Goal: Task Accomplishment & Management: Manage account settings

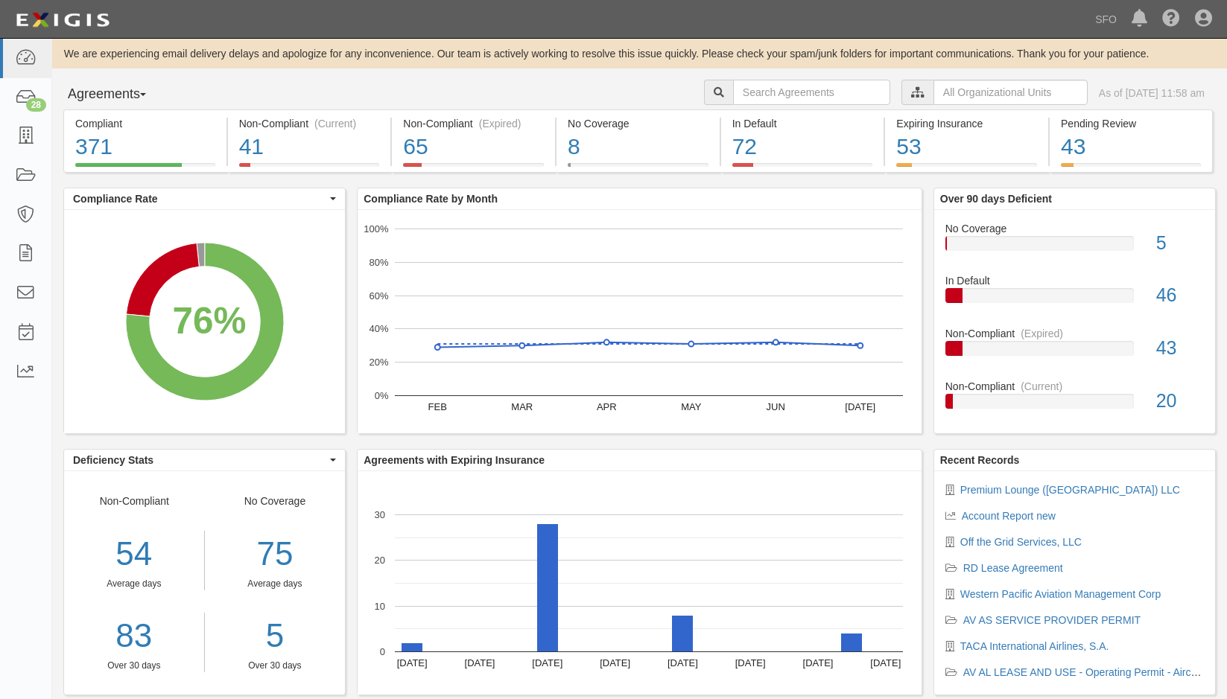
click at [118, 92] on button "Agreements" at bounding box center [119, 95] width 112 height 30
click at [124, 118] on link "Parties" at bounding box center [123, 124] width 118 height 19
click at [99, 95] on button "Agreements" at bounding box center [119, 95] width 112 height 30
click at [104, 123] on link "Parties" at bounding box center [123, 124] width 118 height 19
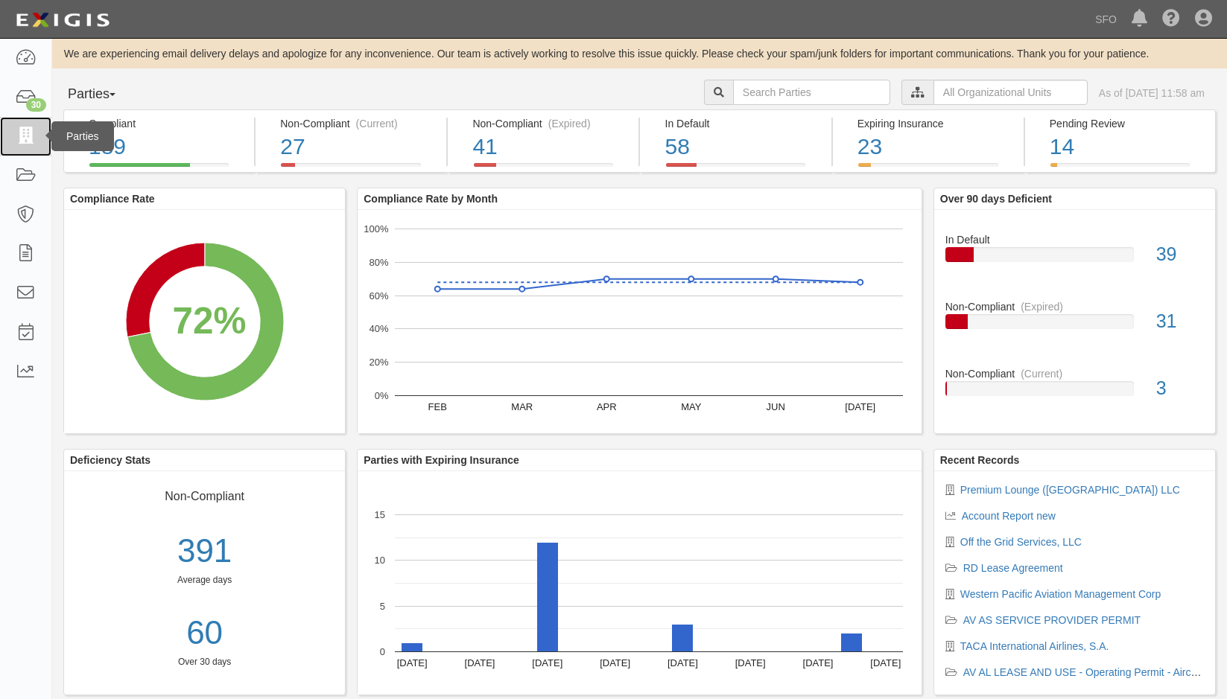
click at [46, 128] on link at bounding box center [25, 136] width 51 height 39
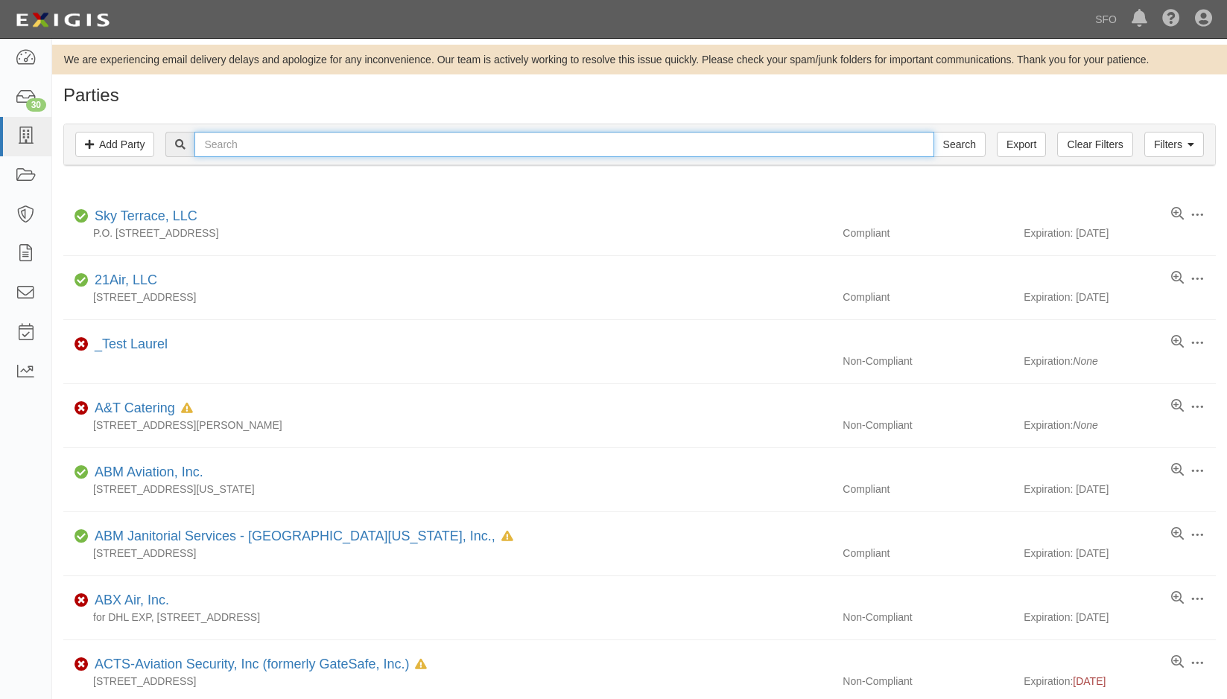
click at [267, 147] on input "text" at bounding box center [563, 144] width 739 height 25
type input "indep"
click at [933, 132] on input "Search" at bounding box center [959, 144] width 52 height 25
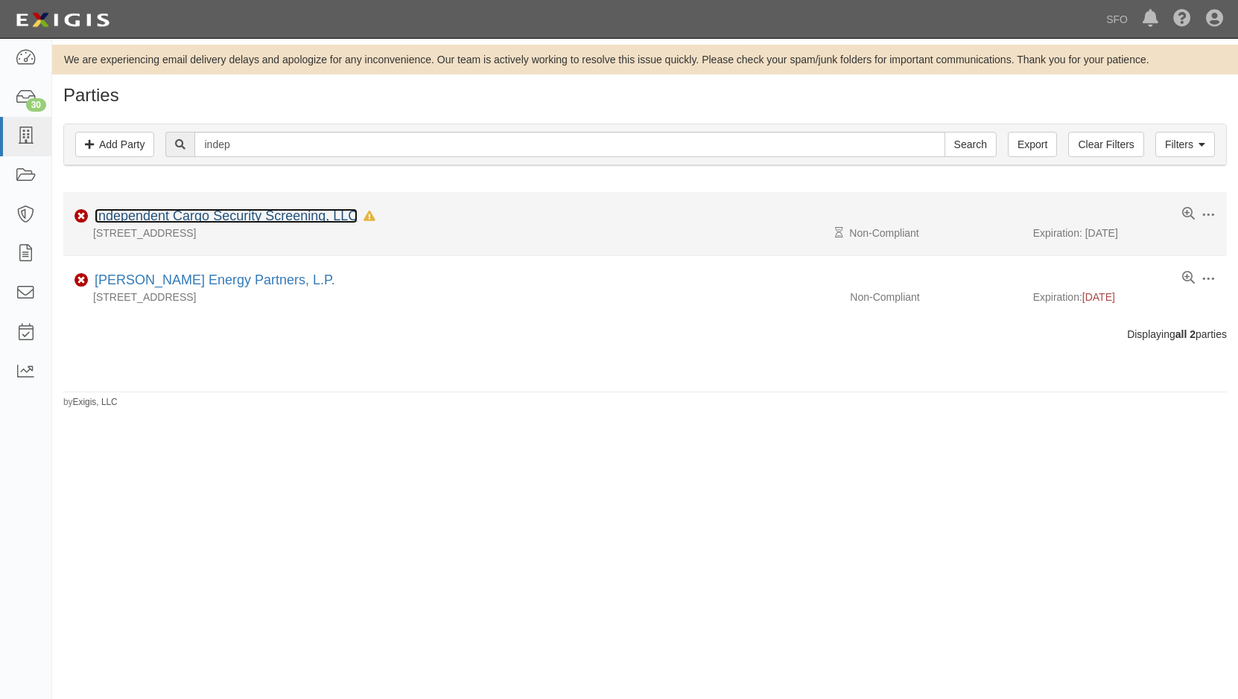
click at [177, 214] on link "Independent Cargo Security Screening, LLC" at bounding box center [226, 216] width 263 height 15
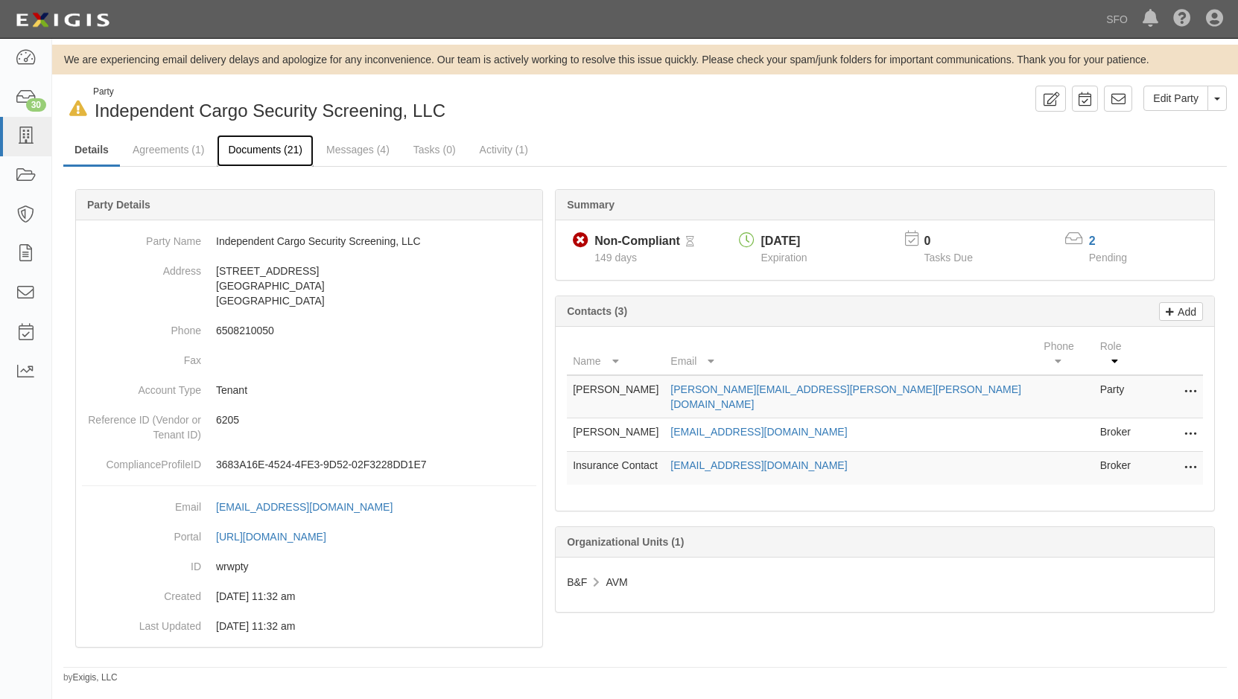
click at [293, 152] on link "Documents (21)" at bounding box center [265, 151] width 97 height 32
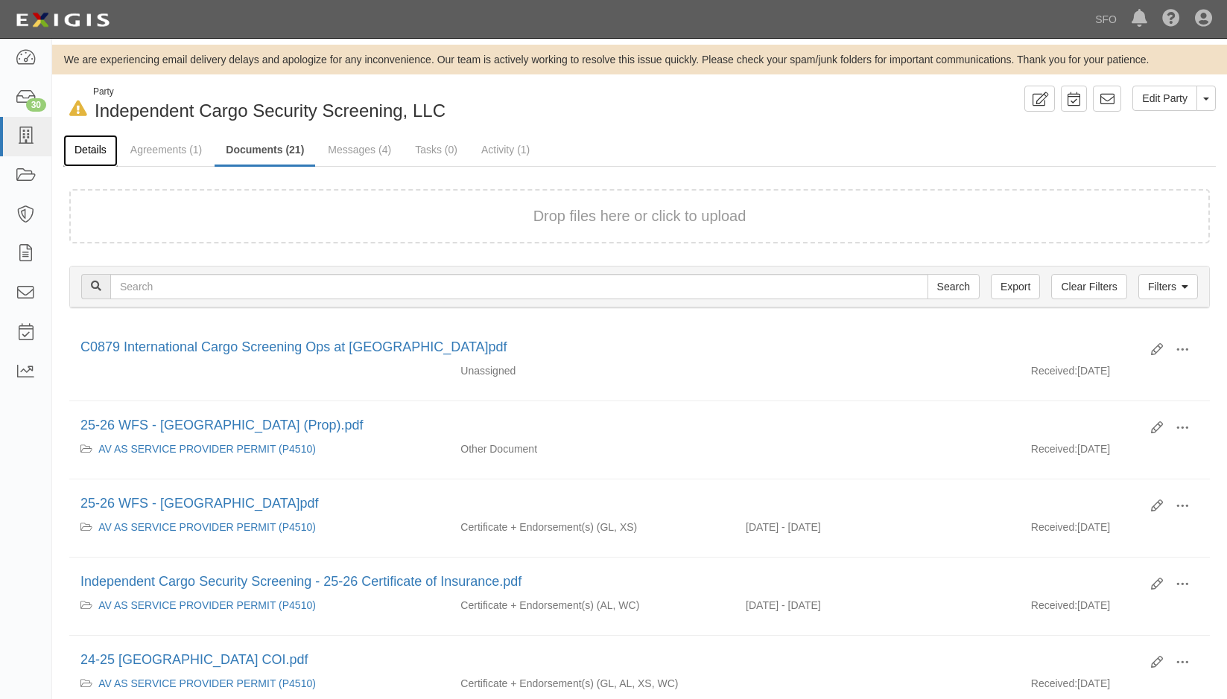
click at [85, 153] on link "Details" at bounding box center [90, 151] width 54 height 32
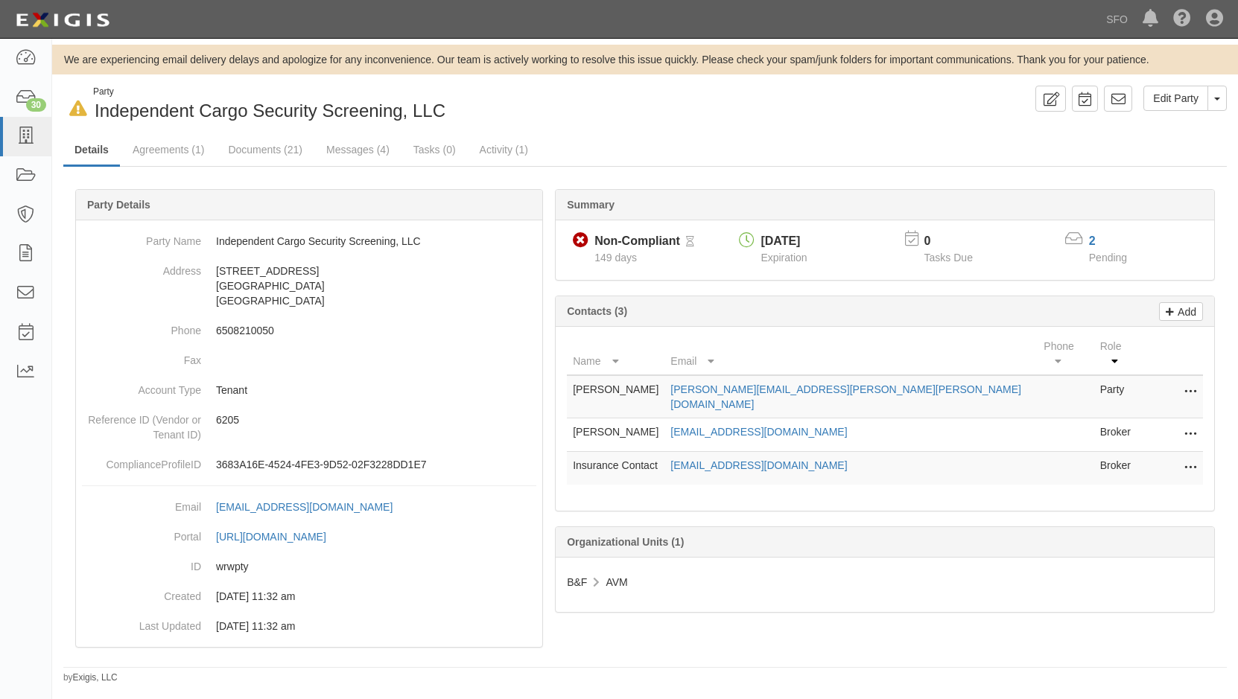
click at [1193, 383] on icon at bounding box center [1190, 392] width 12 height 19
click at [1161, 401] on link "Delete" at bounding box center [1137, 414] width 118 height 27
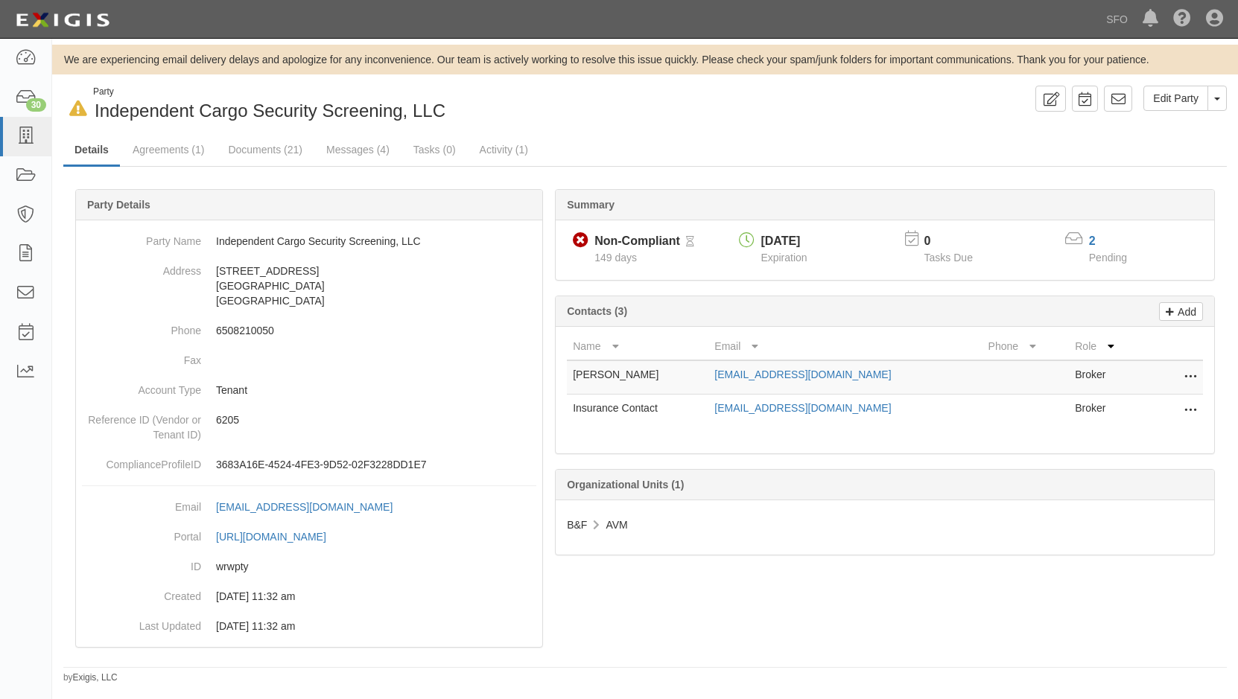
click at [1184, 412] on icon at bounding box center [1190, 410] width 12 height 19
click at [1177, 432] on link "Delete" at bounding box center [1137, 433] width 118 height 27
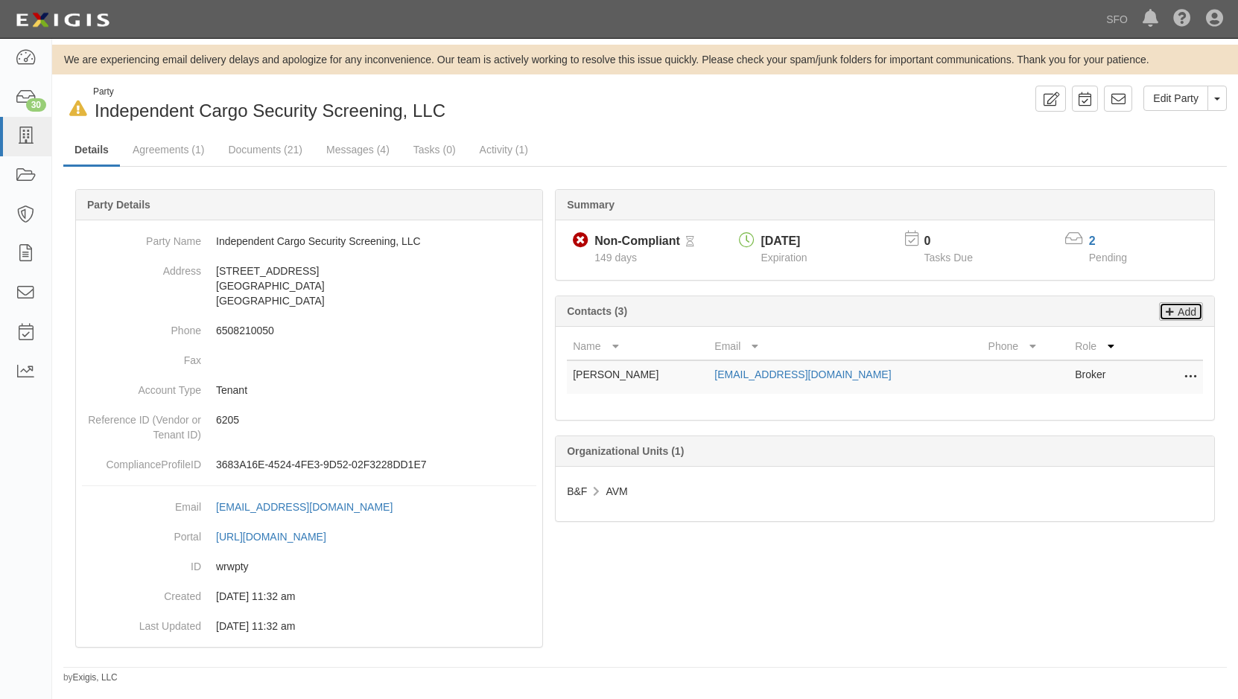
click at [1190, 318] on p "Add" at bounding box center [1185, 311] width 22 height 17
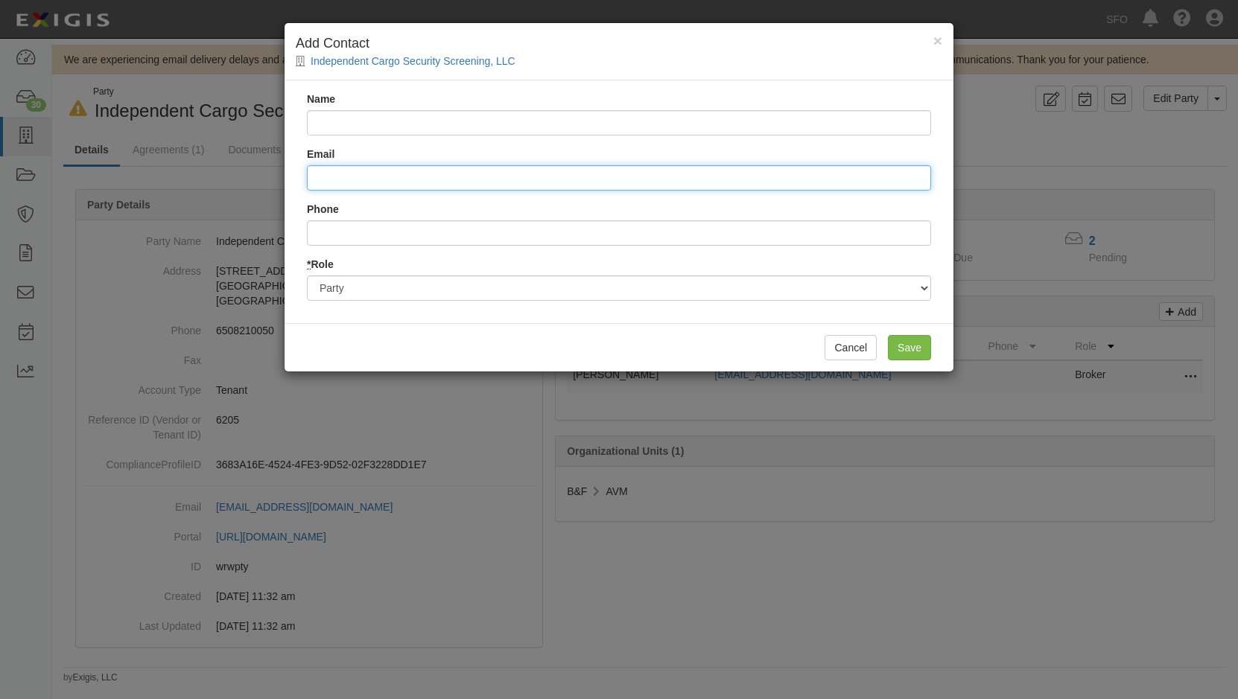
click at [373, 172] on input "Email" at bounding box center [619, 177] width 624 height 25
paste input "Bonser, Samuel <SBonser@lockton.com>"
drag, startPoint x: 391, startPoint y: 182, endPoint x: 180, endPoint y: 171, distance: 211.1
click at [180, 171] on div "× Add Contact Independent Cargo Security Screening, LLC Name Email Bonser, Samu…" at bounding box center [619, 349] width 1238 height 699
type input "<SBonser@lockton.com>"
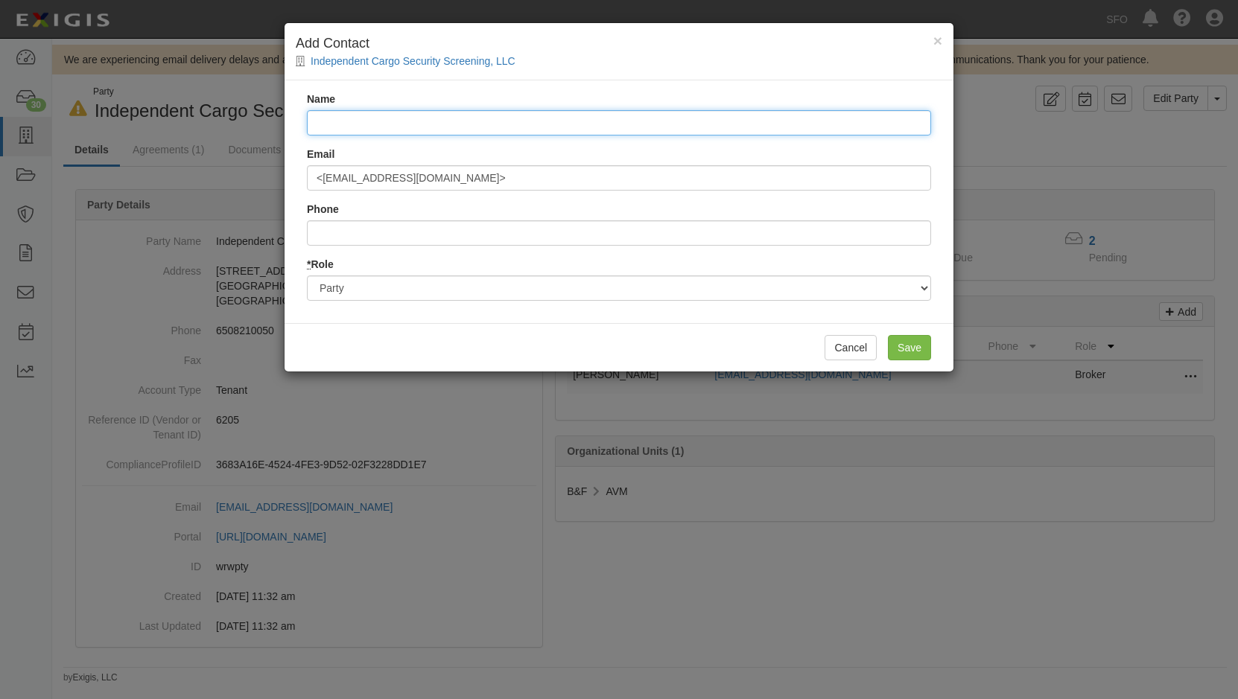
click at [320, 123] on input "Name" at bounding box center [619, 122] width 624 height 25
paste input "Bonser, Samuel"
drag, startPoint x: 348, startPoint y: 124, endPoint x: 130, endPoint y: 124, distance: 218.2
click at [130, 124] on div "× Add Contact Independent Cargo Security Screening, LLC Name Bonser, Samuel Ema…" at bounding box center [619, 349] width 1238 height 699
click at [410, 121] on input ", Samuel" at bounding box center [619, 122] width 624 height 25
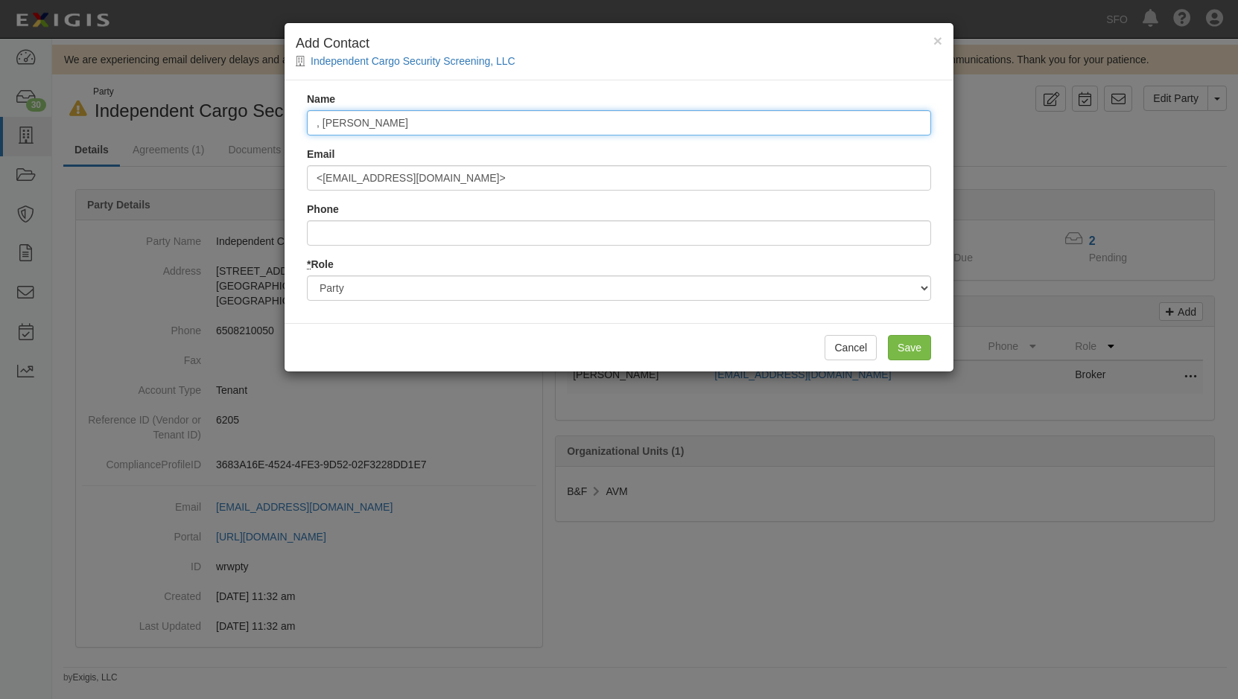
paste input "Bonser"
type input "Samuel Bonser"
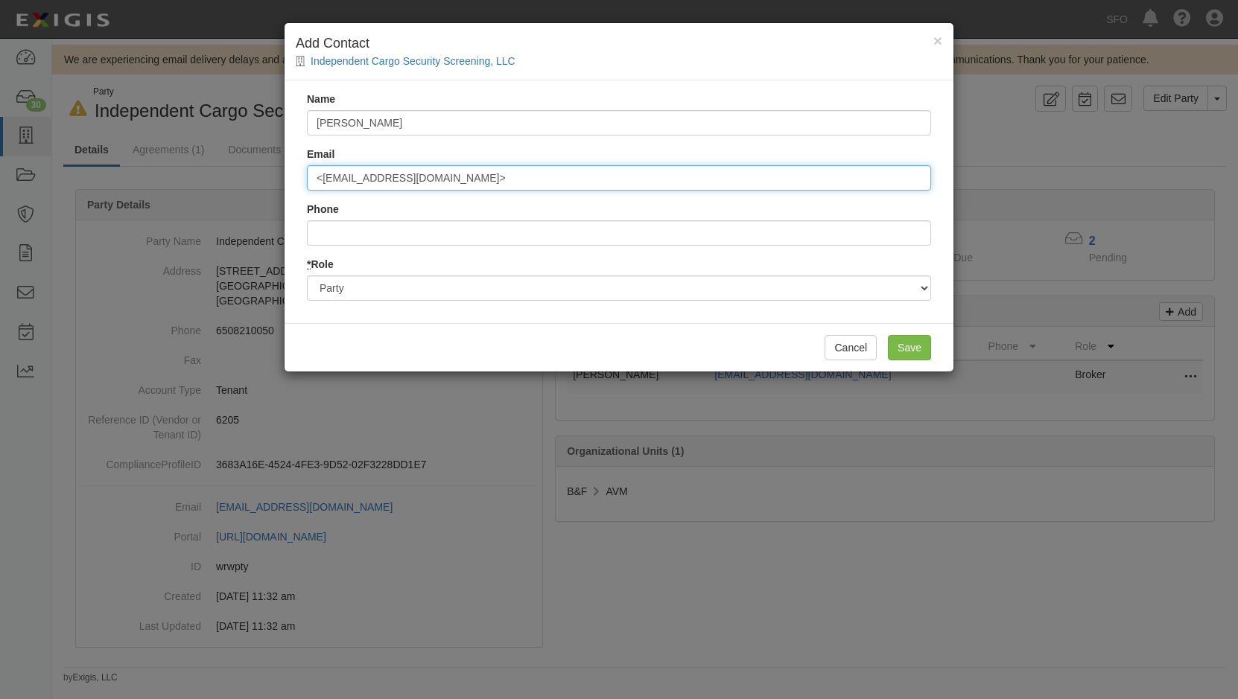
click at [530, 172] on input "<SBonser@lockton.com>" at bounding box center [619, 177] width 624 height 25
click at [327, 175] on input "<SBonser@lockton.com" at bounding box center [619, 177] width 624 height 25
type input "SBonser@lockton.com"
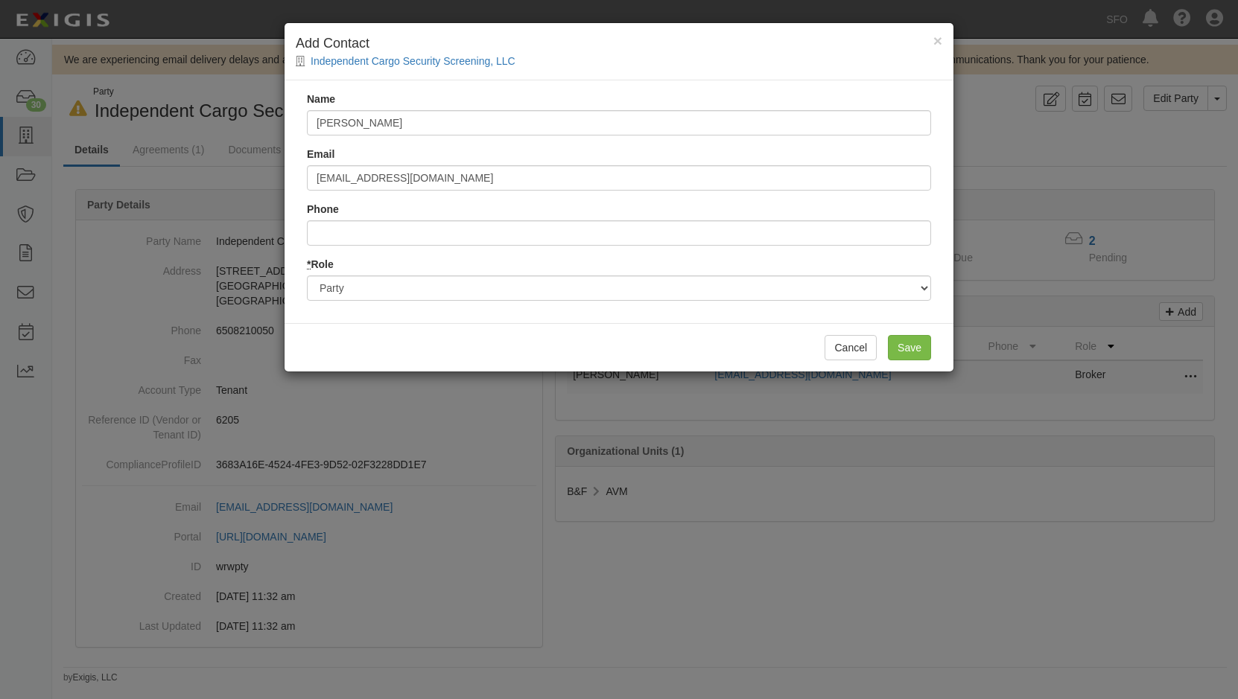
click at [728, 251] on div "Name Samuel Bonser Email SBonser@lockton.com Phone * Role Party Broker Other" at bounding box center [618, 201] width 669 height 243
drag, startPoint x: 725, startPoint y: 241, endPoint x: 713, endPoint y: 244, distance: 12.3
click at [725, 241] on input "Phone" at bounding box center [619, 232] width 624 height 25
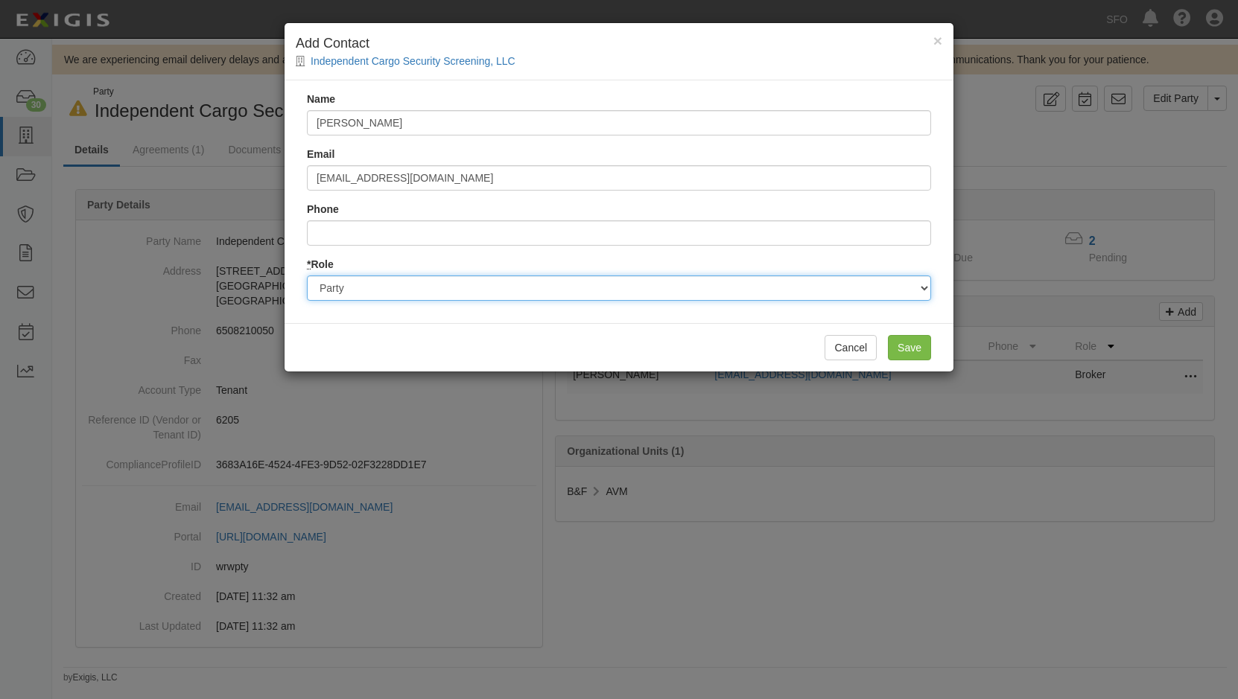
drag, startPoint x: 708, startPoint y: 299, endPoint x: 698, endPoint y: 293, distance: 12.4
click at [708, 299] on select "Party Broker Other" at bounding box center [619, 288] width 624 height 25
select select "Broker"
click at [307, 276] on select "Party Broker Other" at bounding box center [619, 288] width 624 height 25
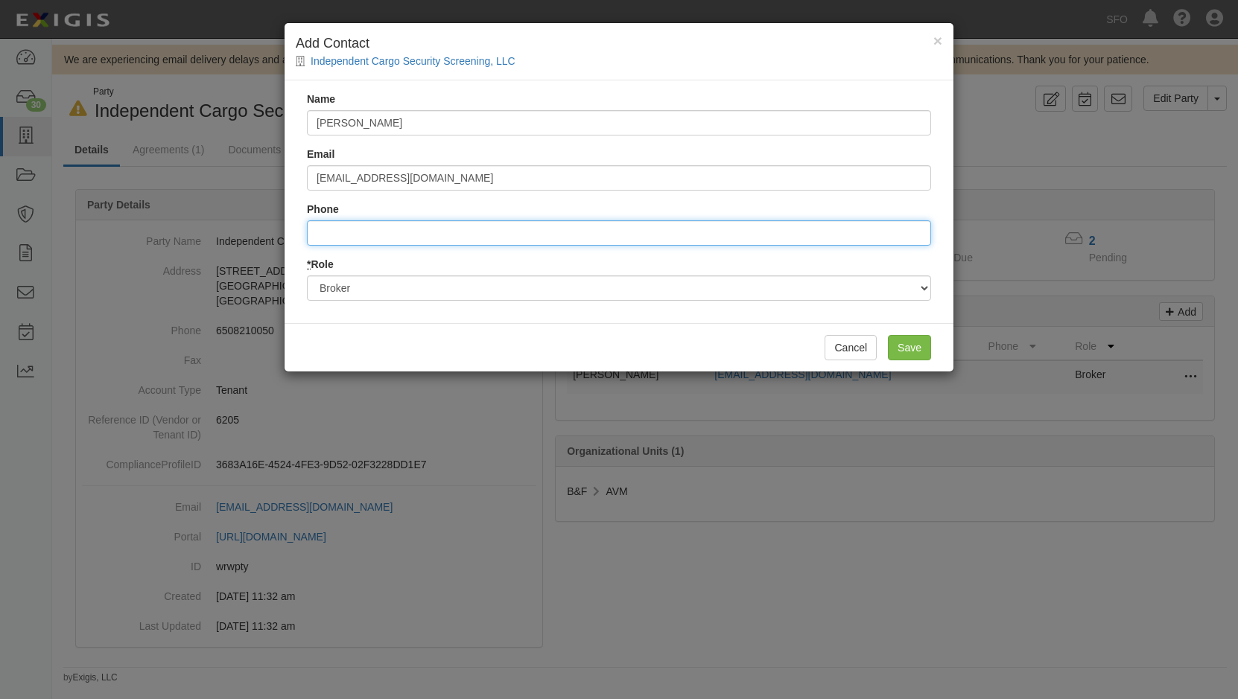
click at [609, 245] on input "Phone" at bounding box center [619, 232] width 624 height 25
type input "2144974624"
click at [903, 340] on input "Save" at bounding box center [909, 347] width 43 height 25
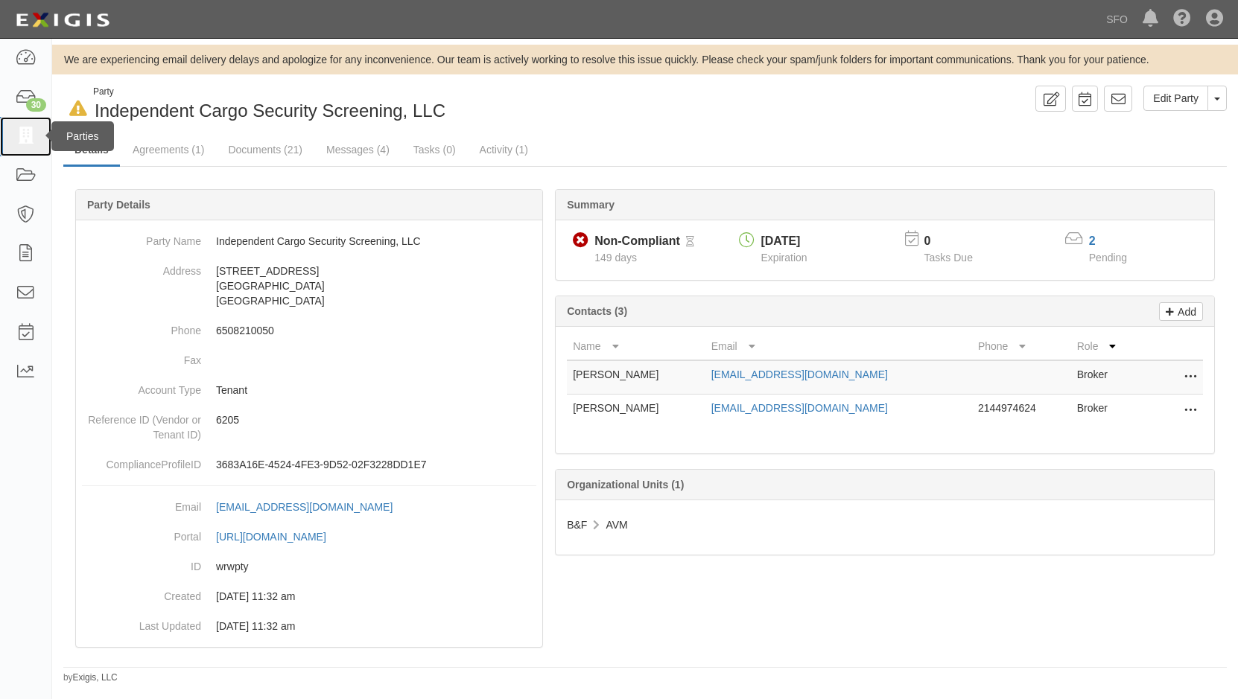
click at [13, 140] on link at bounding box center [25, 136] width 51 height 39
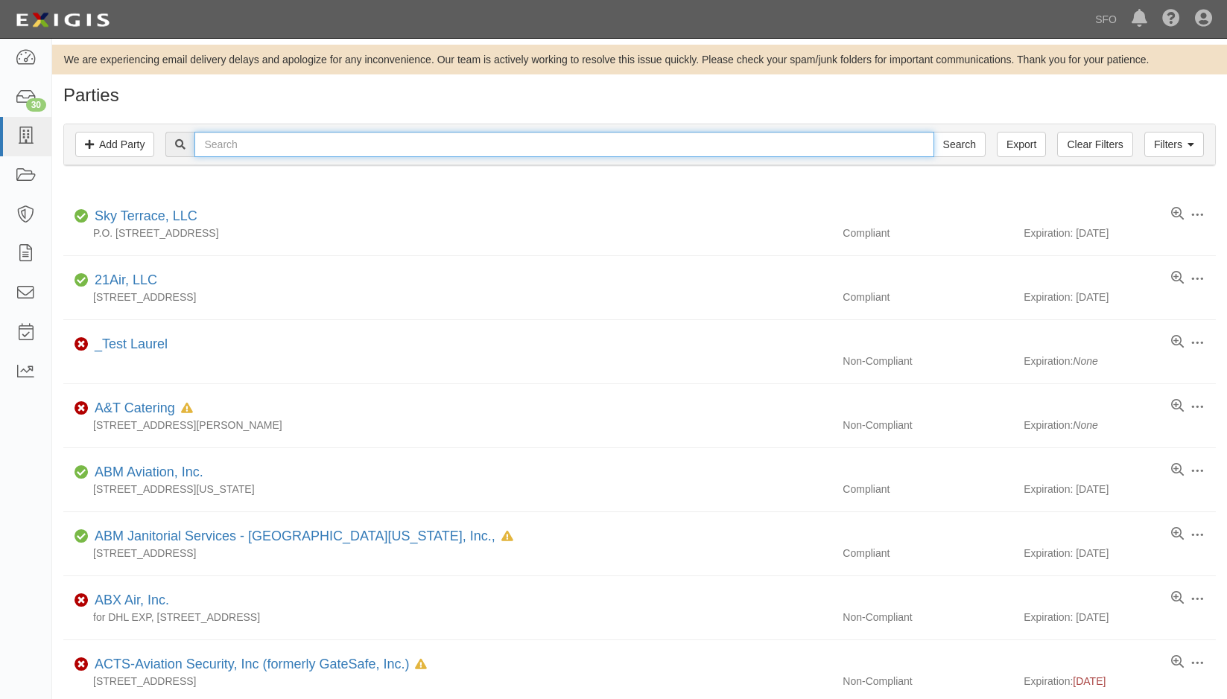
click at [251, 144] on input "text" at bounding box center [563, 144] width 739 height 25
type input "r"
type input "eco"
click at [933, 132] on input "Search" at bounding box center [959, 144] width 52 height 25
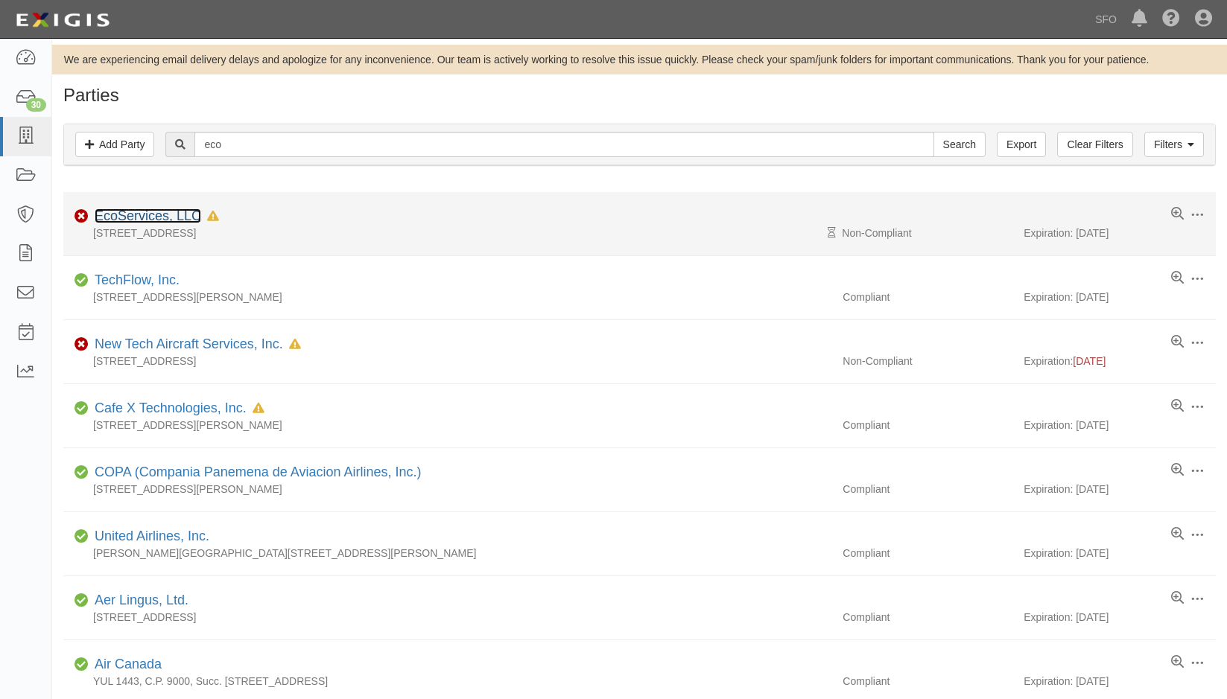
click at [158, 212] on link "EcoServices, LLC" at bounding box center [148, 216] width 106 height 15
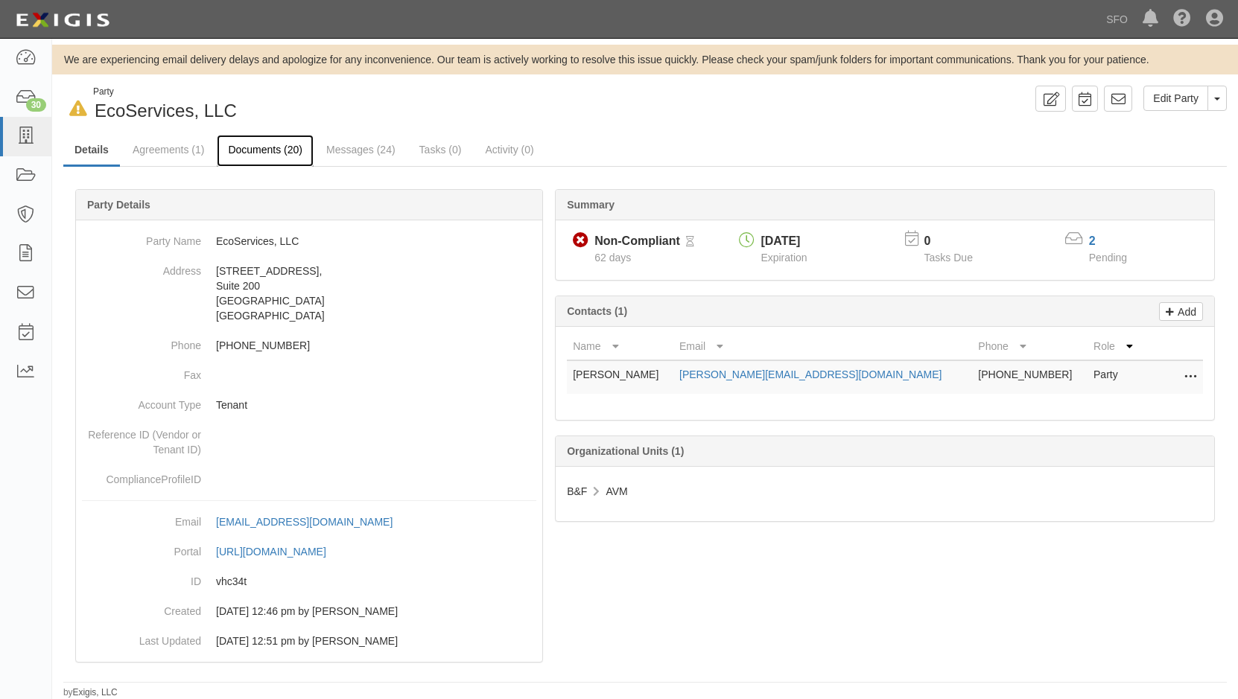
click at [282, 148] on link "Documents (20)" at bounding box center [265, 151] width 97 height 32
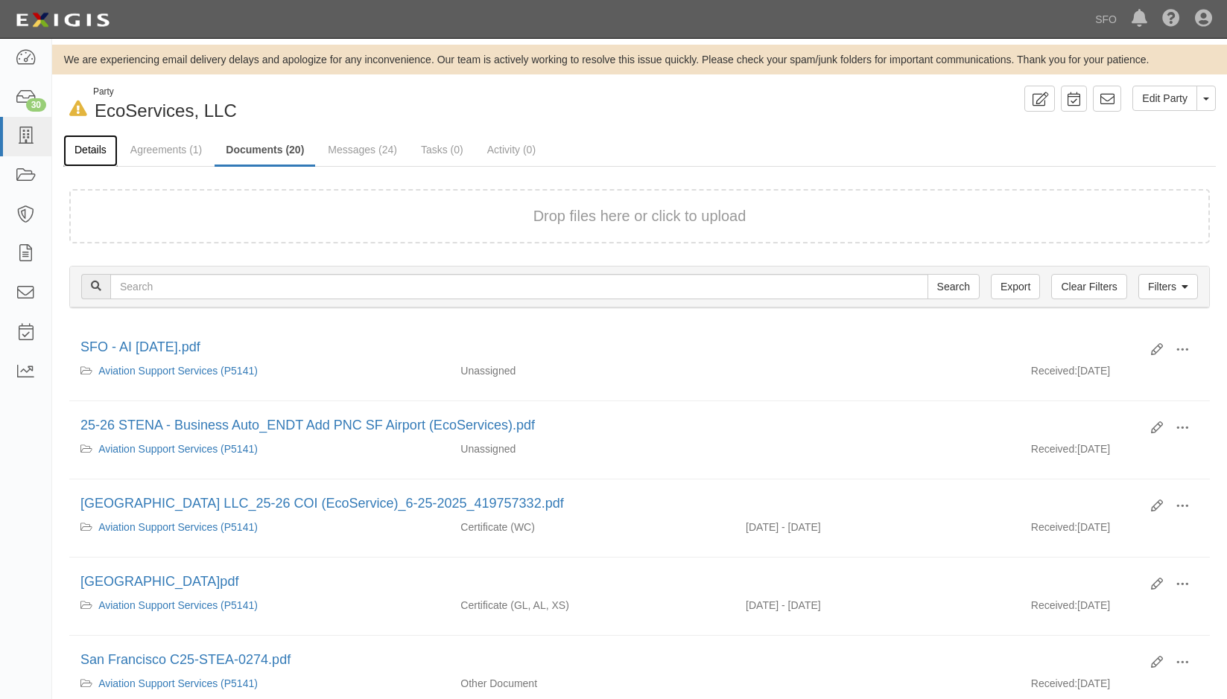
click at [100, 152] on link "Details" at bounding box center [90, 151] width 54 height 32
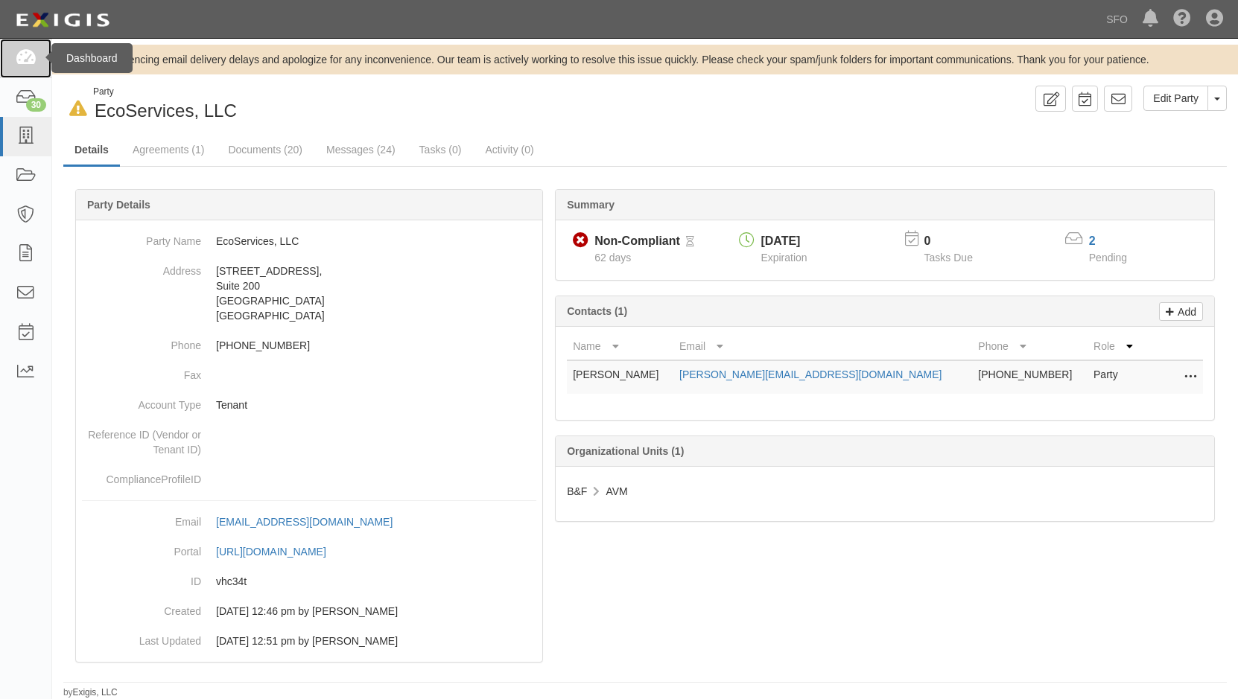
click at [12, 69] on link at bounding box center [25, 58] width 51 height 39
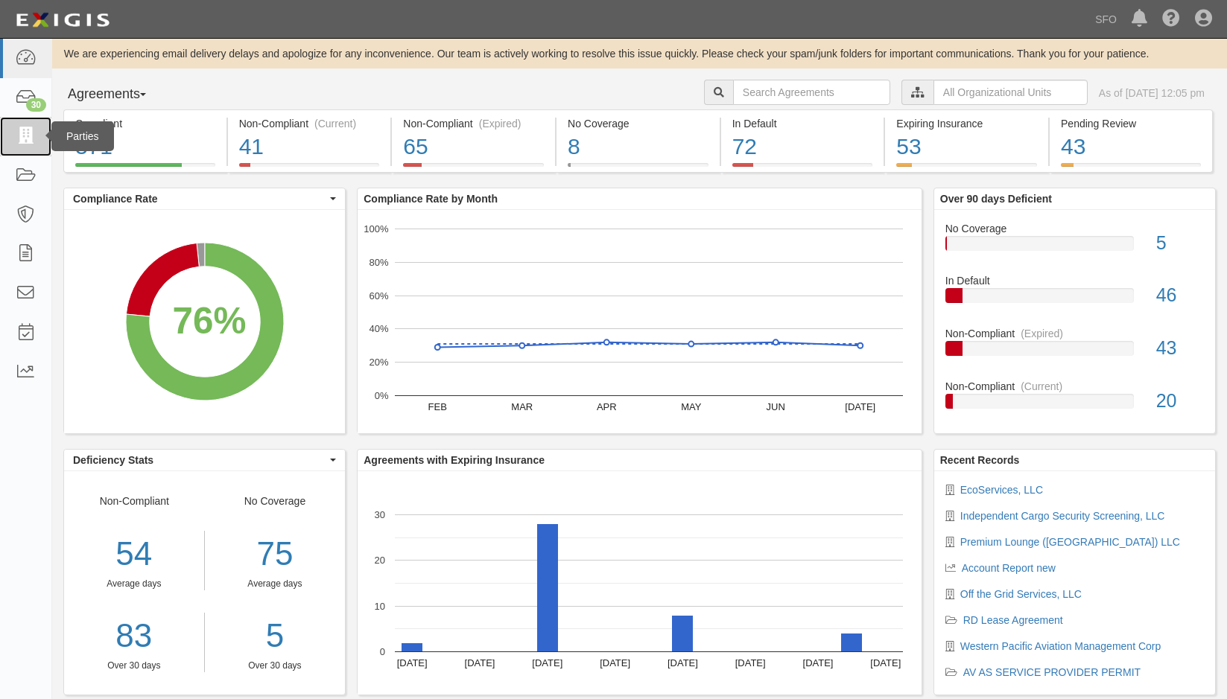
click at [16, 127] on link at bounding box center [25, 136] width 51 height 39
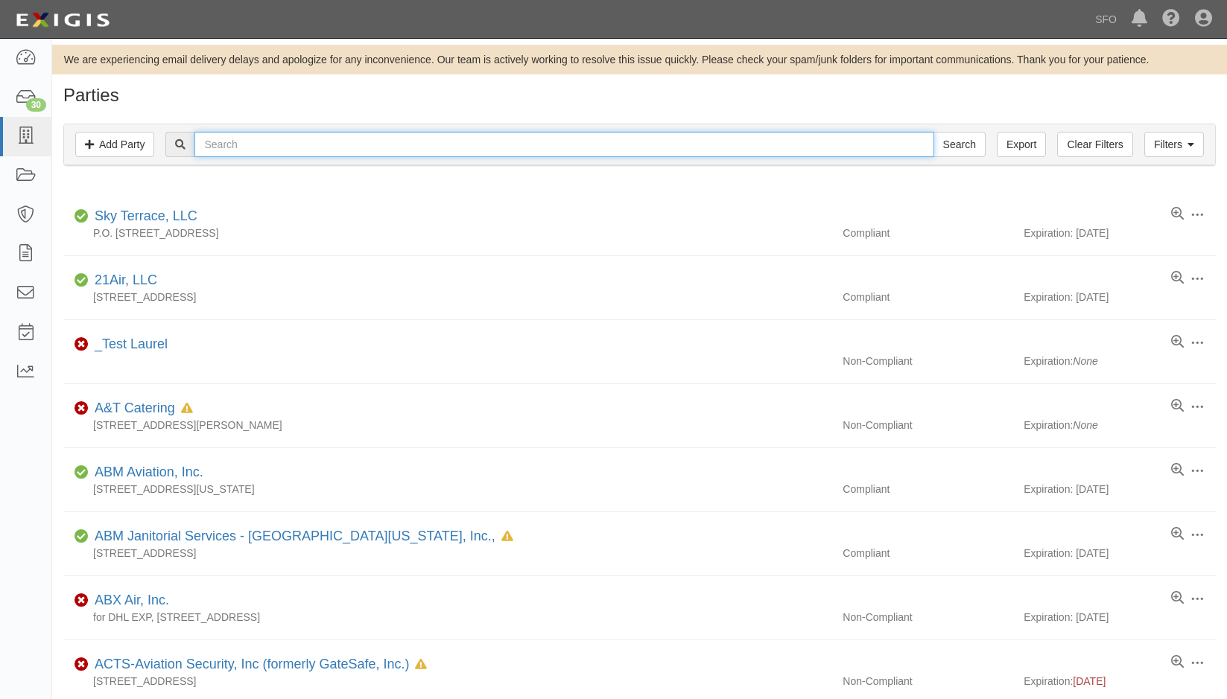
click at [223, 142] on input "text" at bounding box center [563, 144] width 739 height 25
type input "depart"
click at [933, 132] on input "Search" at bounding box center [959, 144] width 52 height 25
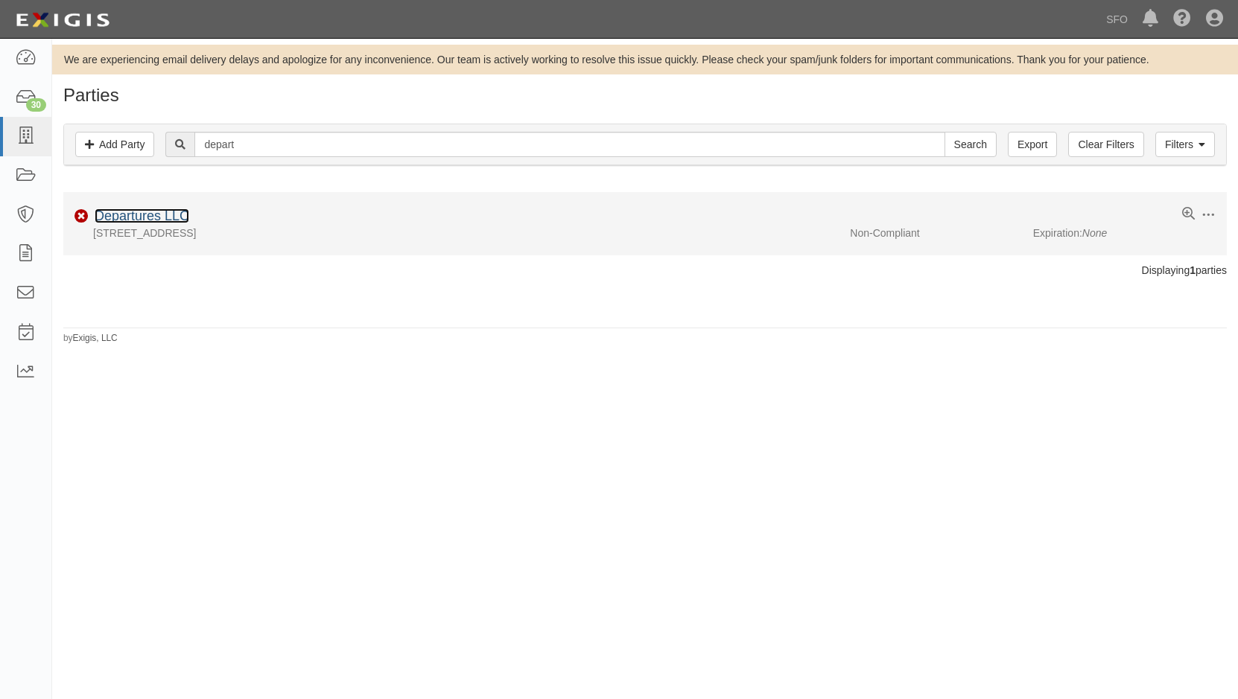
click at [165, 217] on link "Departures LLC" at bounding box center [142, 216] width 95 height 15
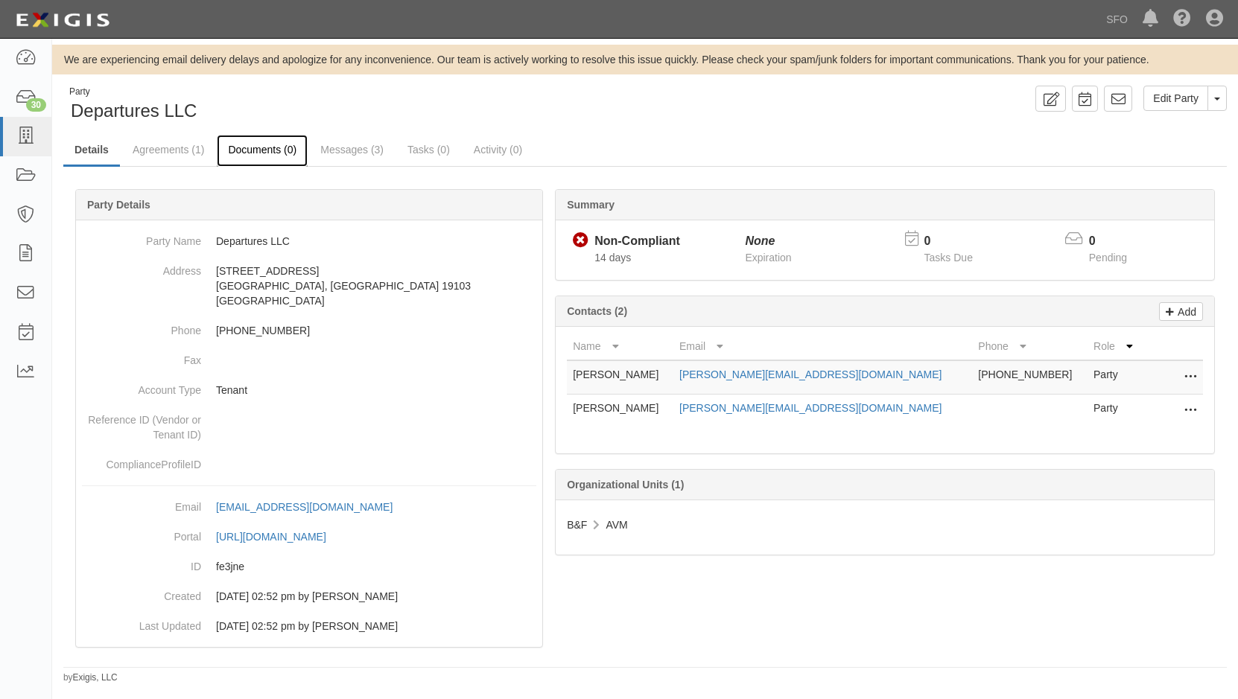
click at [277, 153] on link "Documents (0)" at bounding box center [262, 151] width 91 height 32
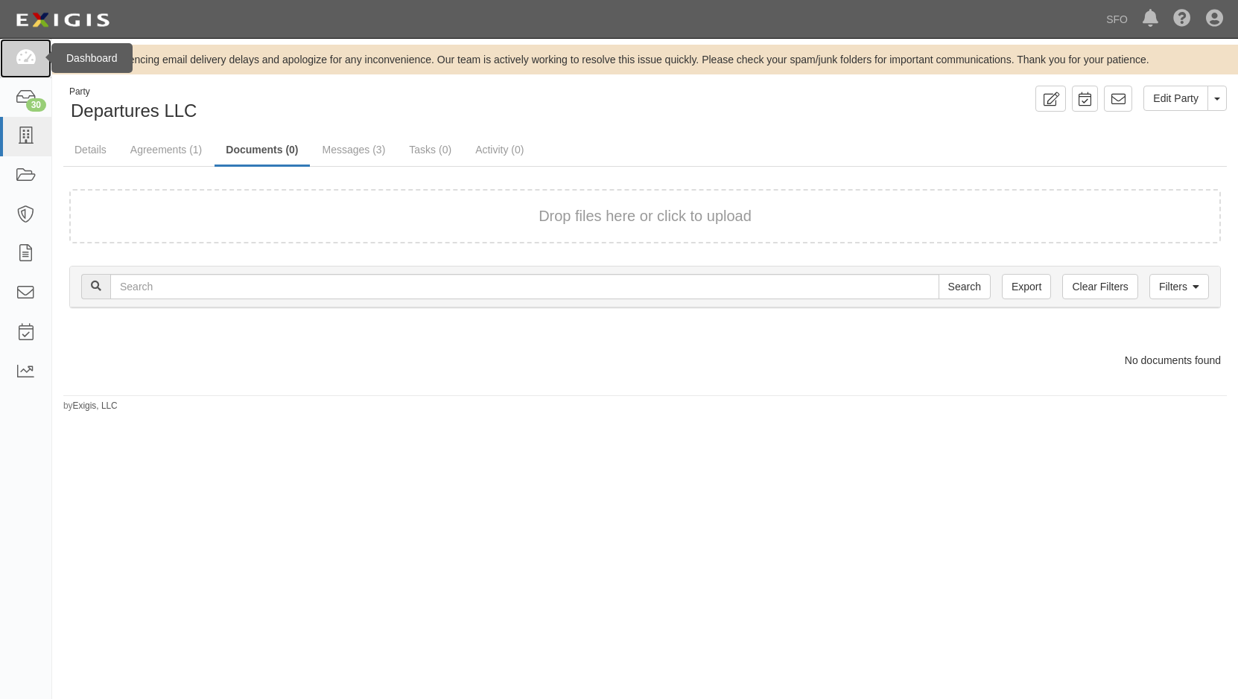
click at [26, 52] on icon at bounding box center [25, 58] width 21 height 17
